Goal: Transaction & Acquisition: Book appointment/travel/reservation

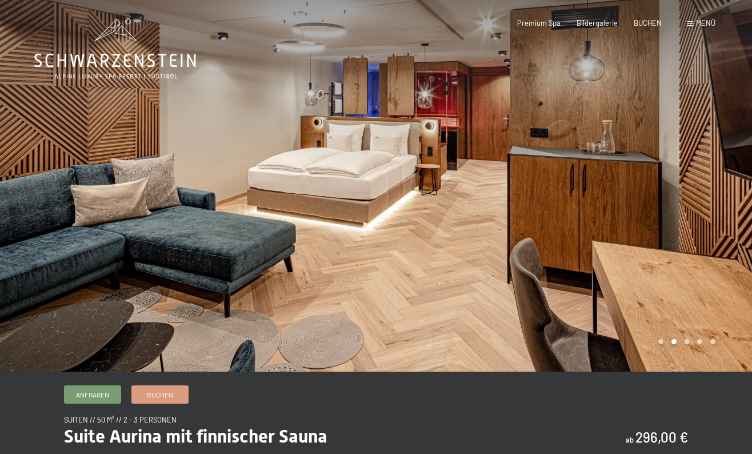
click at [492, 267] on div at bounding box center [564, 185] width 376 height 371
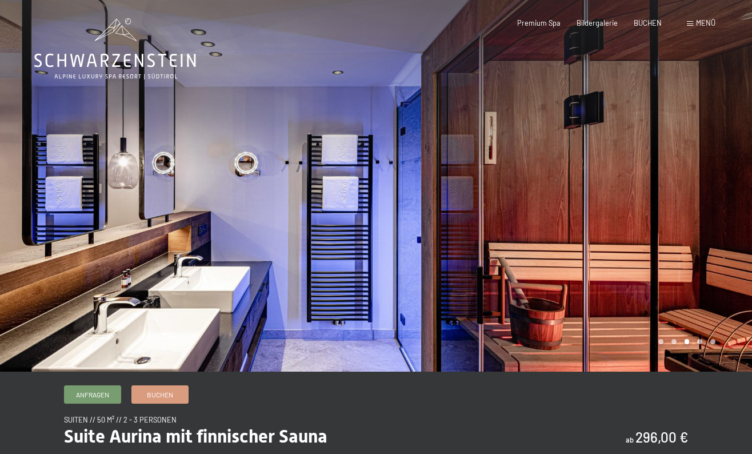
click at [492, 267] on div at bounding box center [564, 185] width 376 height 371
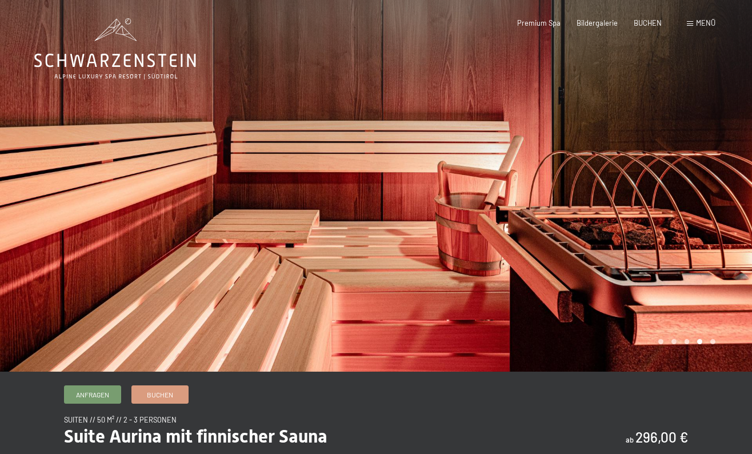
click at [492, 267] on div at bounding box center [564, 185] width 376 height 371
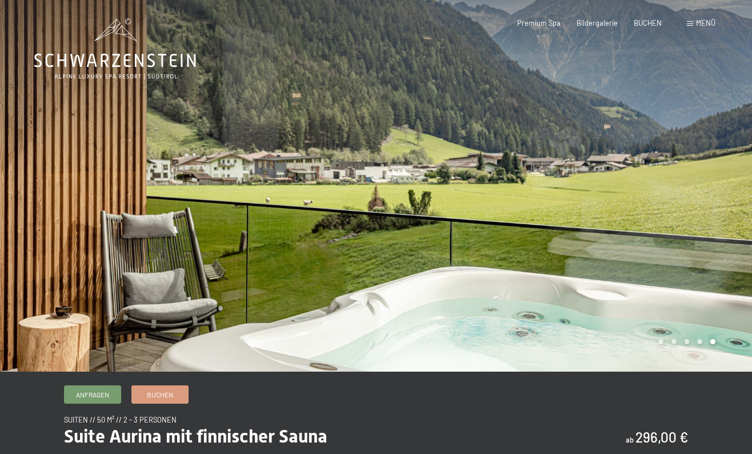
click at [492, 267] on div at bounding box center [564, 185] width 376 height 371
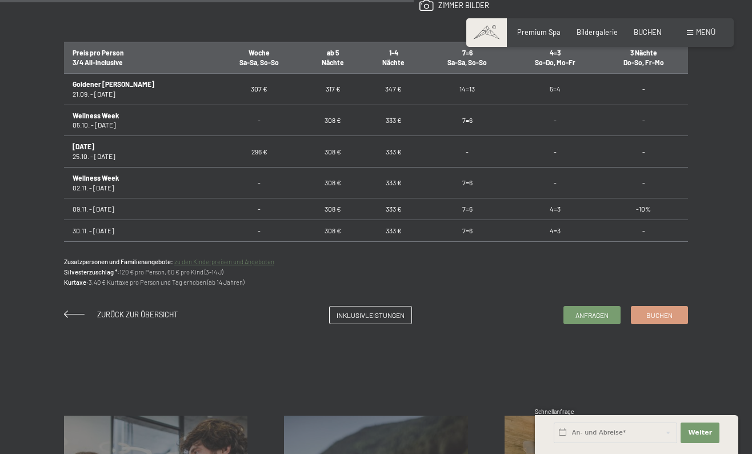
scroll to position [691, 0]
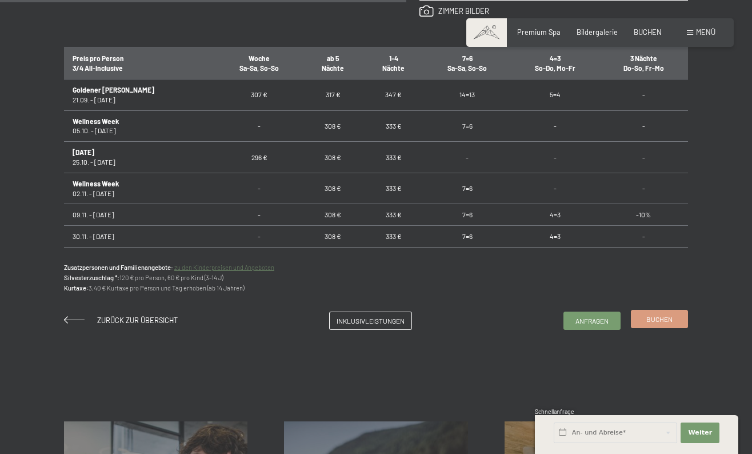
click at [643, 314] on link "Buchen" at bounding box center [659, 318] width 56 height 17
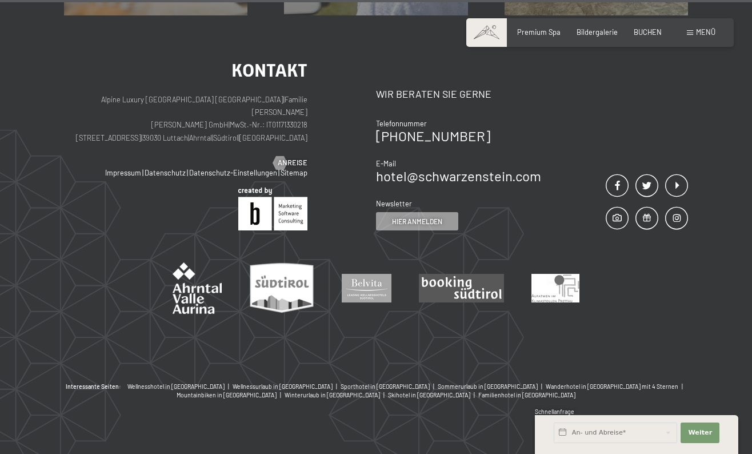
scroll to position [1281, 0]
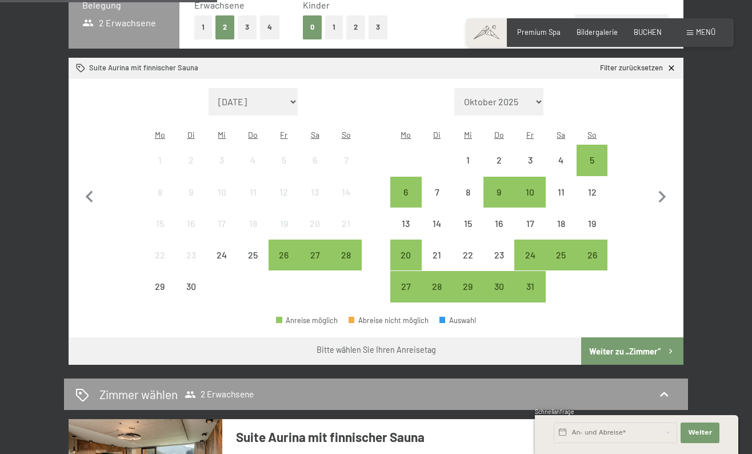
scroll to position [262, 0]
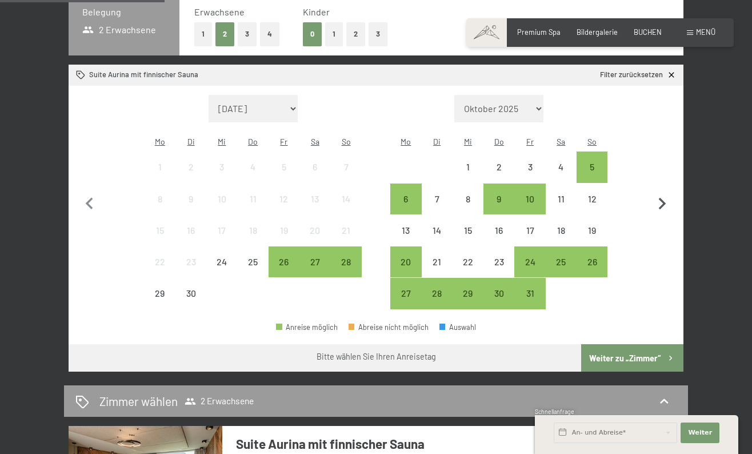
click at [664, 199] on icon "button" at bounding box center [662, 204] width 24 height 24
select select "[DATE]"
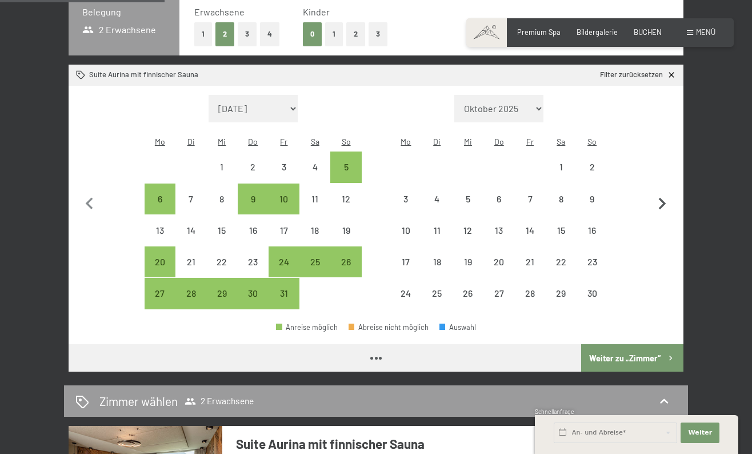
select select "[DATE]"
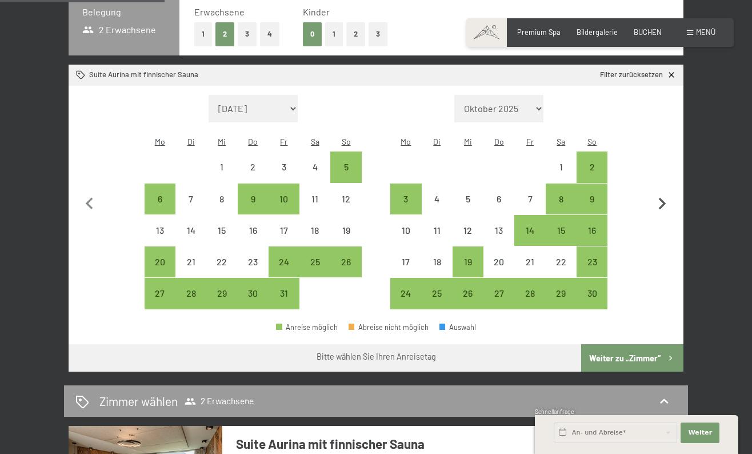
click at [664, 198] on icon "button" at bounding box center [662, 204] width 24 height 24
select select "[DATE]"
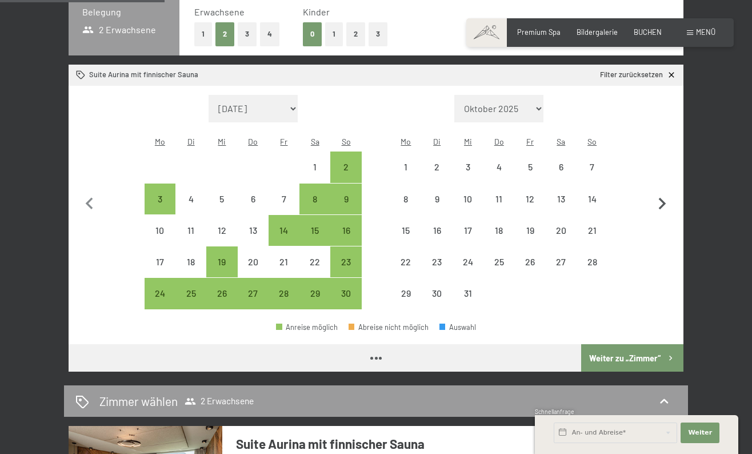
select select "[DATE]"
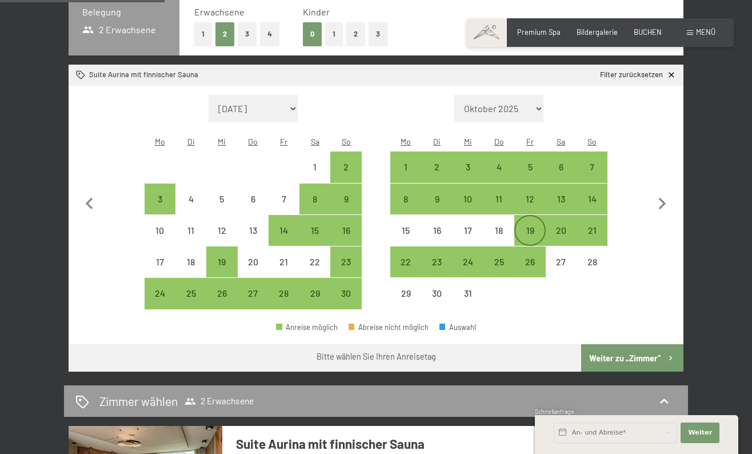
click at [535, 226] on div "19" at bounding box center [529, 240] width 29 height 29
select select "[DATE]"
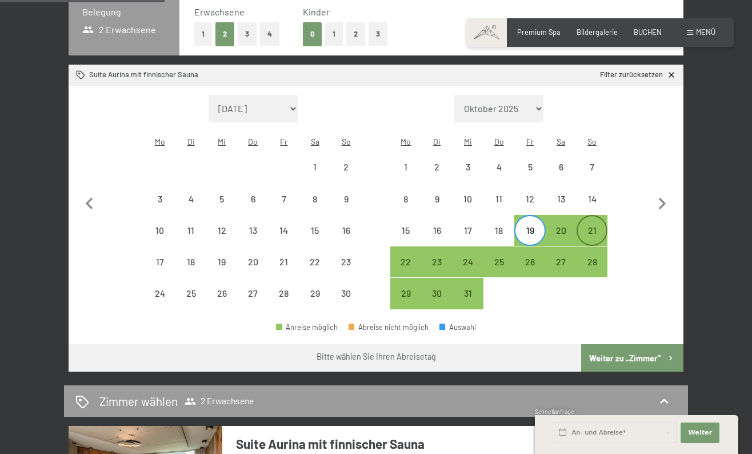
click at [595, 226] on div "21" at bounding box center [592, 240] width 29 height 29
select select "[DATE]"
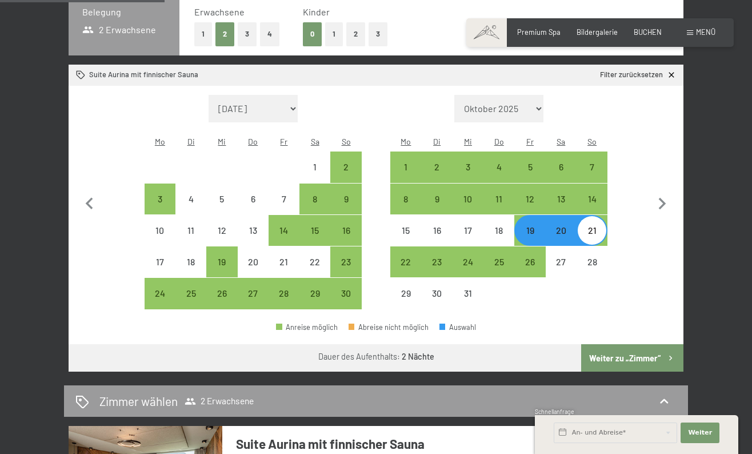
click at [602, 344] on button "Weiter zu „Zimmer“" at bounding box center [632, 357] width 102 height 27
select select "[DATE]"
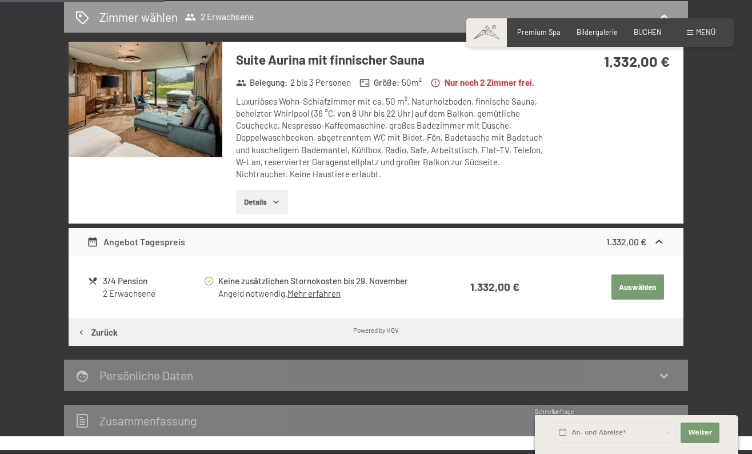
scroll to position [217, 0]
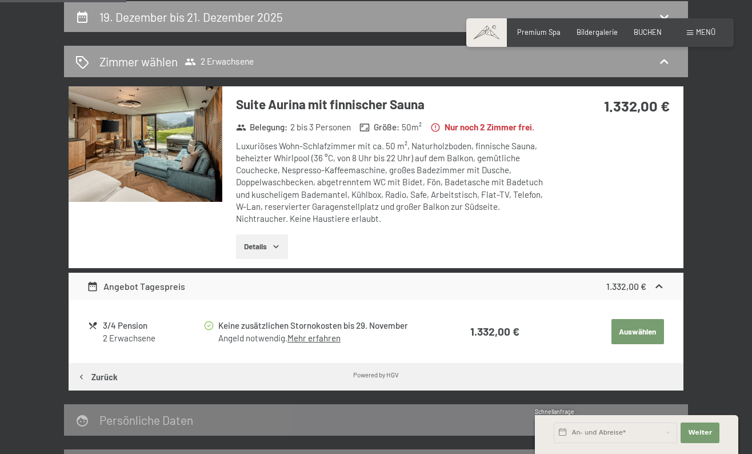
click at [626, 342] on button "Auswählen" at bounding box center [637, 331] width 53 height 25
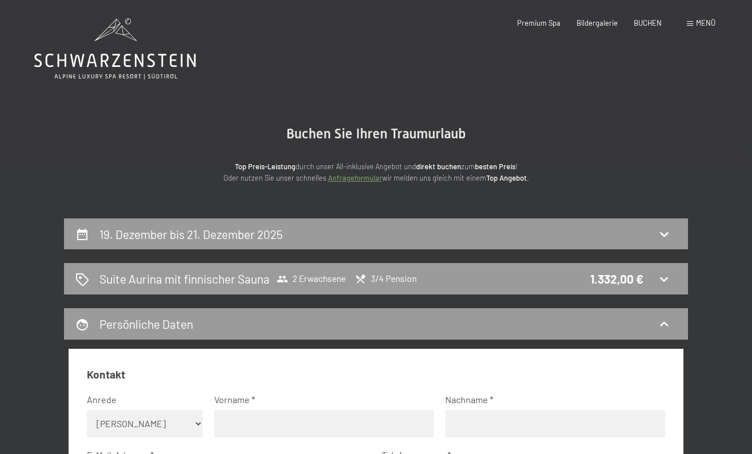
scroll to position [0, 0]
